Goal: Book appointment/travel/reservation

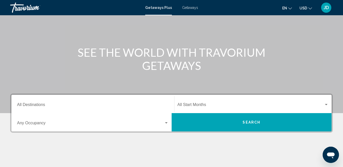
scroll to position [43, 0]
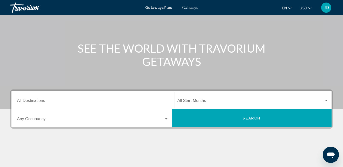
click at [118, 97] on div "Destination All Destinations" at bounding box center [92, 100] width 151 height 16
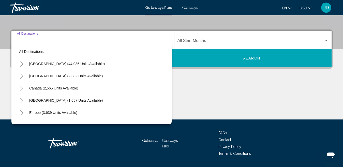
scroll to position [116, 0]
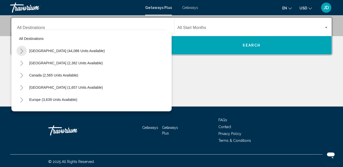
click at [20, 52] on icon "Toggle United States (44,086 units available)" at bounding box center [22, 51] width 4 height 5
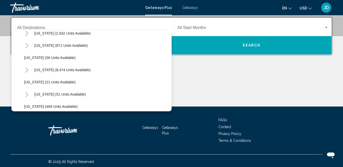
scroll to position [61, 0]
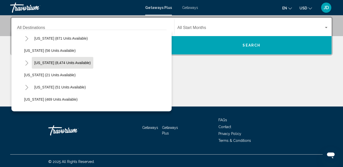
click at [57, 57] on button "[US_STATE] (8,474 units available)" at bounding box center [62, 63] width 61 height 12
type input "**********"
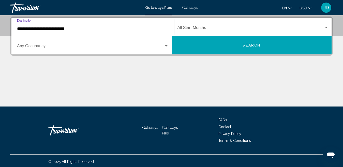
click at [186, 30] on span "Search widget" at bounding box center [250, 28] width 147 height 5
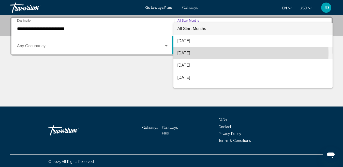
click at [201, 53] on span "[DATE]" at bounding box center [252, 53] width 151 height 12
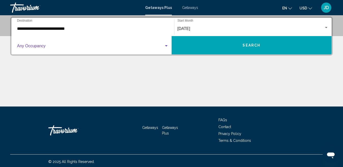
click at [106, 48] on span "Search widget" at bounding box center [90, 47] width 147 height 5
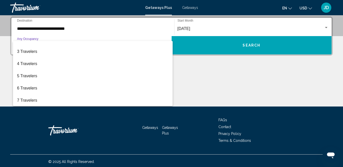
scroll to position [21, 0]
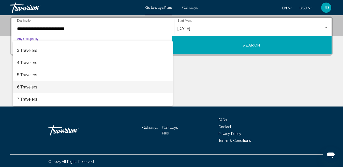
click at [38, 90] on span "6 Travelers" at bounding box center [92, 87] width 151 height 12
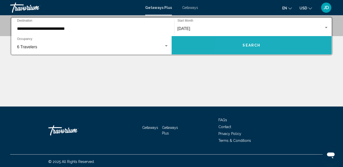
click at [241, 44] on button "Search" at bounding box center [251, 45] width 160 height 18
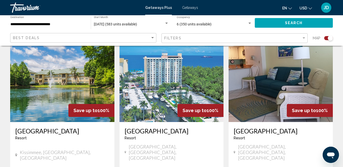
scroll to position [375, 0]
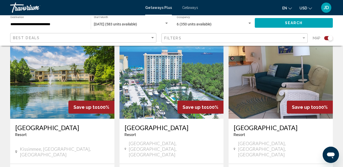
click at [285, 82] on img "Main content" at bounding box center [280, 77] width 104 height 81
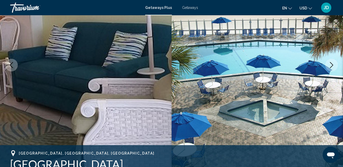
scroll to position [76, 0]
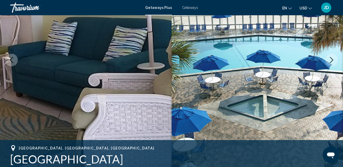
click at [328, 57] on button "Next image" at bounding box center [331, 60] width 13 height 13
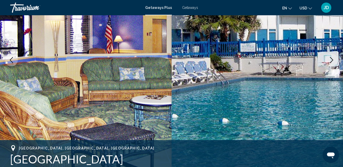
click at [328, 57] on button "Next image" at bounding box center [331, 60] width 13 height 13
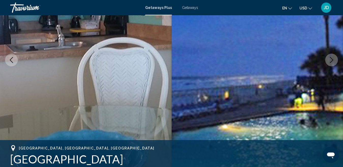
click at [328, 57] on button "Next image" at bounding box center [331, 60] width 13 height 13
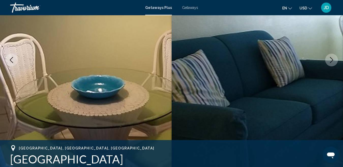
click at [328, 57] on button "Next image" at bounding box center [331, 60] width 13 height 13
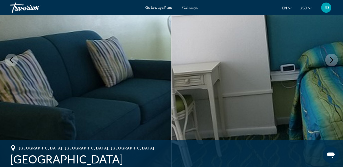
click at [328, 57] on button "Next image" at bounding box center [331, 60] width 13 height 13
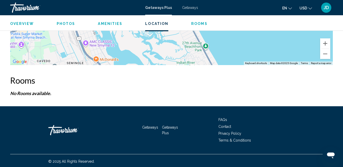
scroll to position [881, 0]
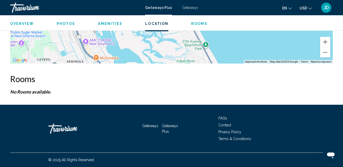
click at [191, 5] on div "Getaways Plus Getaways en English Español Français Italiano Português русский U…" at bounding box center [171, 7] width 343 height 11
click at [191, 7] on span "Getaways" at bounding box center [190, 8] width 16 height 4
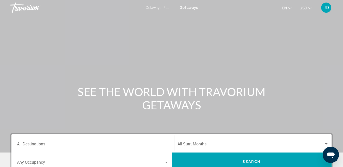
click at [147, 139] on div "Destination All Destinations" at bounding box center [92, 143] width 151 height 16
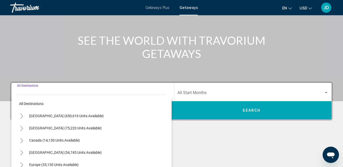
scroll to position [116, 0]
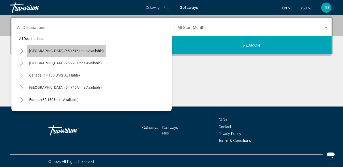
click at [75, 53] on span "[GEOGRAPHIC_DATA] (650,616 units available)" at bounding box center [66, 51] width 74 height 4
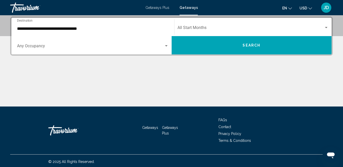
click at [86, 31] on div "**********" at bounding box center [92, 27] width 151 height 16
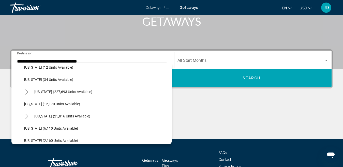
scroll to position [83, 0]
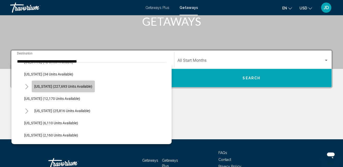
click at [82, 85] on span "[US_STATE] (227,693 units available)" at bounding box center [63, 86] width 58 height 4
type input "**********"
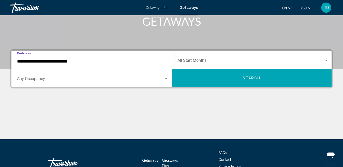
scroll to position [116, 0]
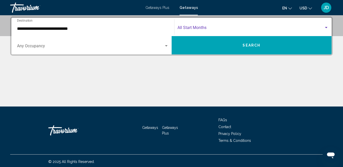
click at [207, 28] on span "Search widget" at bounding box center [250, 28] width 147 height 5
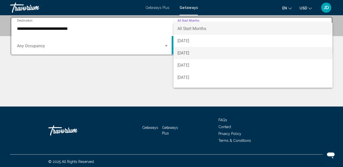
click at [207, 54] on span "[DATE]" at bounding box center [252, 53] width 151 height 12
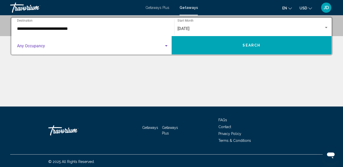
click at [115, 47] on span "Search widget" at bounding box center [90, 47] width 147 height 5
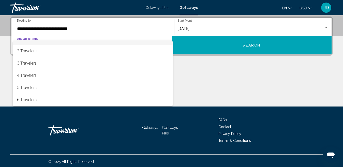
scroll to position [9, 0]
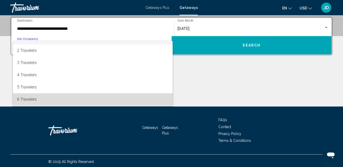
click at [127, 97] on span "6 Travelers" at bounding box center [92, 99] width 151 height 12
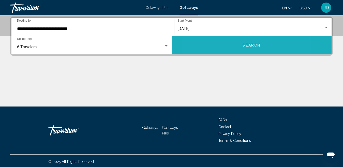
click at [225, 46] on button "Search" at bounding box center [251, 45] width 160 height 18
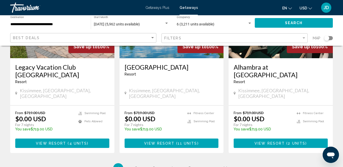
scroll to position [672, 0]
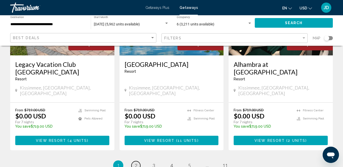
click at [136, 163] on span "2" at bounding box center [136, 166] width 3 height 6
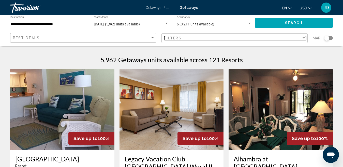
click at [249, 37] on div "Filters" at bounding box center [232, 38] width 137 height 4
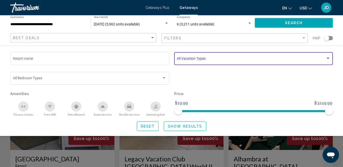
click at [238, 59] on span "Search widget" at bounding box center [251, 59] width 149 height 4
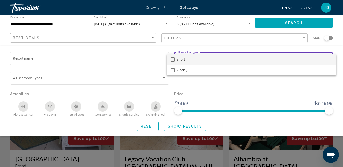
click at [233, 93] on div at bounding box center [171, 83] width 343 height 167
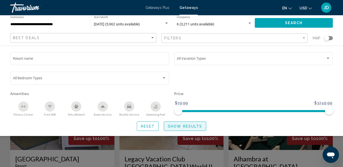
click at [168, 128] on span "Show Results" at bounding box center [185, 126] width 34 height 4
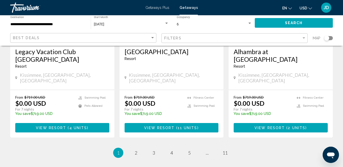
scroll to position [715, 0]
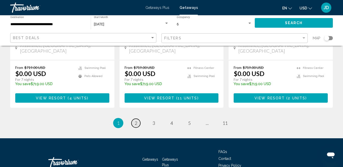
click at [135, 120] on span "2" at bounding box center [136, 123] width 3 height 6
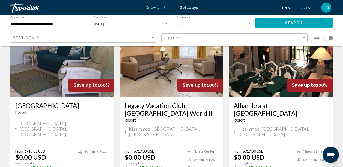
scroll to position [55, 0]
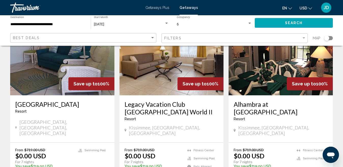
click at [80, 84] on span "Save up to" at bounding box center [85, 83] width 24 height 5
click at [91, 74] on img "Main content" at bounding box center [62, 54] width 104 height 81
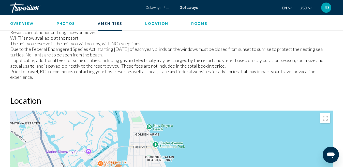
scroll to position [886, 0]
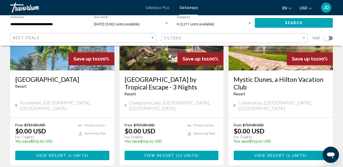
scroll to position [658, 0]
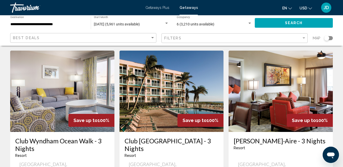
scroll to position [392, 0]
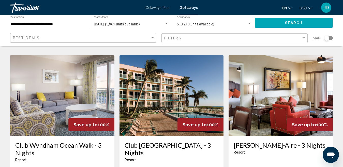
click at [79, 73] on img "Main content" at bounding box center [62, 95] width 104 height 81
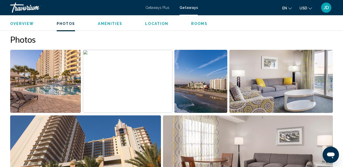
scroll to position [302, 0]
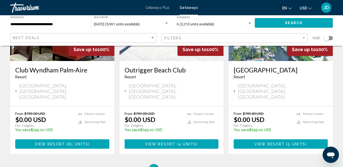
scroll to position [663, 0]
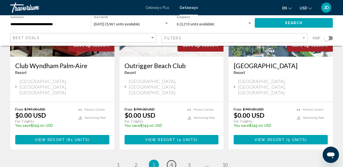
click at [169, 160] on link "page 4" at bounding box center [171, 164] width 9 height 9
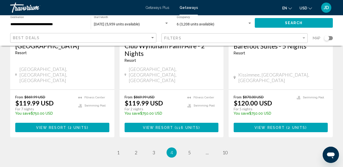
scroll to position [687, 0]
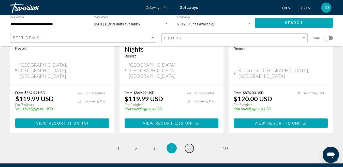
click at [187, 144] on link "page 5" at bounding box center [189, 148] width 9 height 9
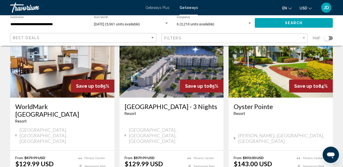
scroll to position [429, 0]
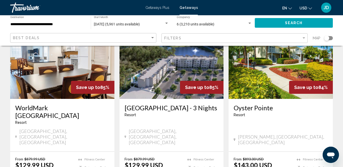
click at [268, 56] on img "Main content" at bounding box center [280, 58] width 104 height 81
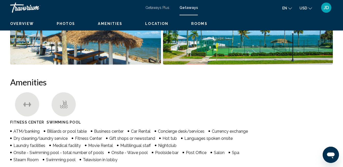
scroll to position [52, 0]
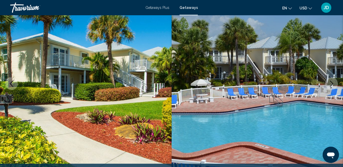
click at [331, 81] on icon "Next image" at bounding box center [331, 84] width 6 height 6
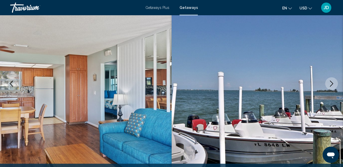
click at [331, 81] on icon "Next image" at bounding box center [331, 84] width 6 height 6
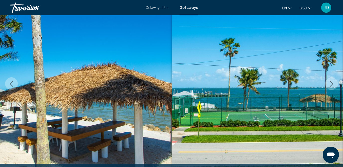
click at [331, 81] on icon "Next image" at bounding box center [331, 84] width 6 height 6
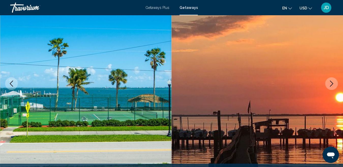
click at [331, 81] on icon "Next image" at bounding box center [331, 84] width 6 height 6
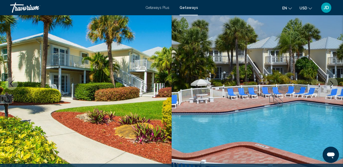
click at [331, 81] on icon "Next image" at bounding box center [331, 84] width 6 height 6
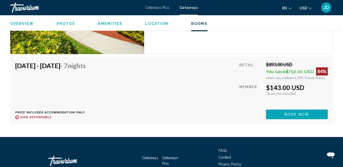
scroll to position [1087, 0]
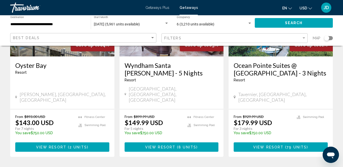
scroll to position [707, 0]
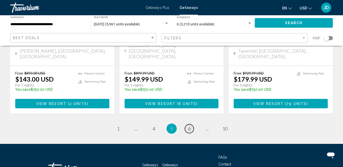
click at [188, 126] on span "6" at bounding box center [189, 129] width 3 height 6
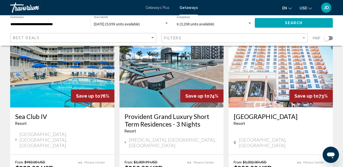
scroll to position [623, 0]
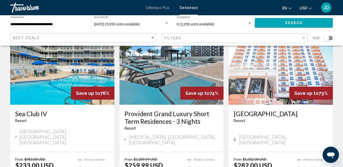
click at [63, 56] on img "Main content" at bounding box center [62, 63] width 104 height 81
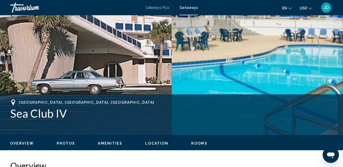
scroll to position [114, 0]
